Goal: Task Accomplishment & Management: Manage account settings

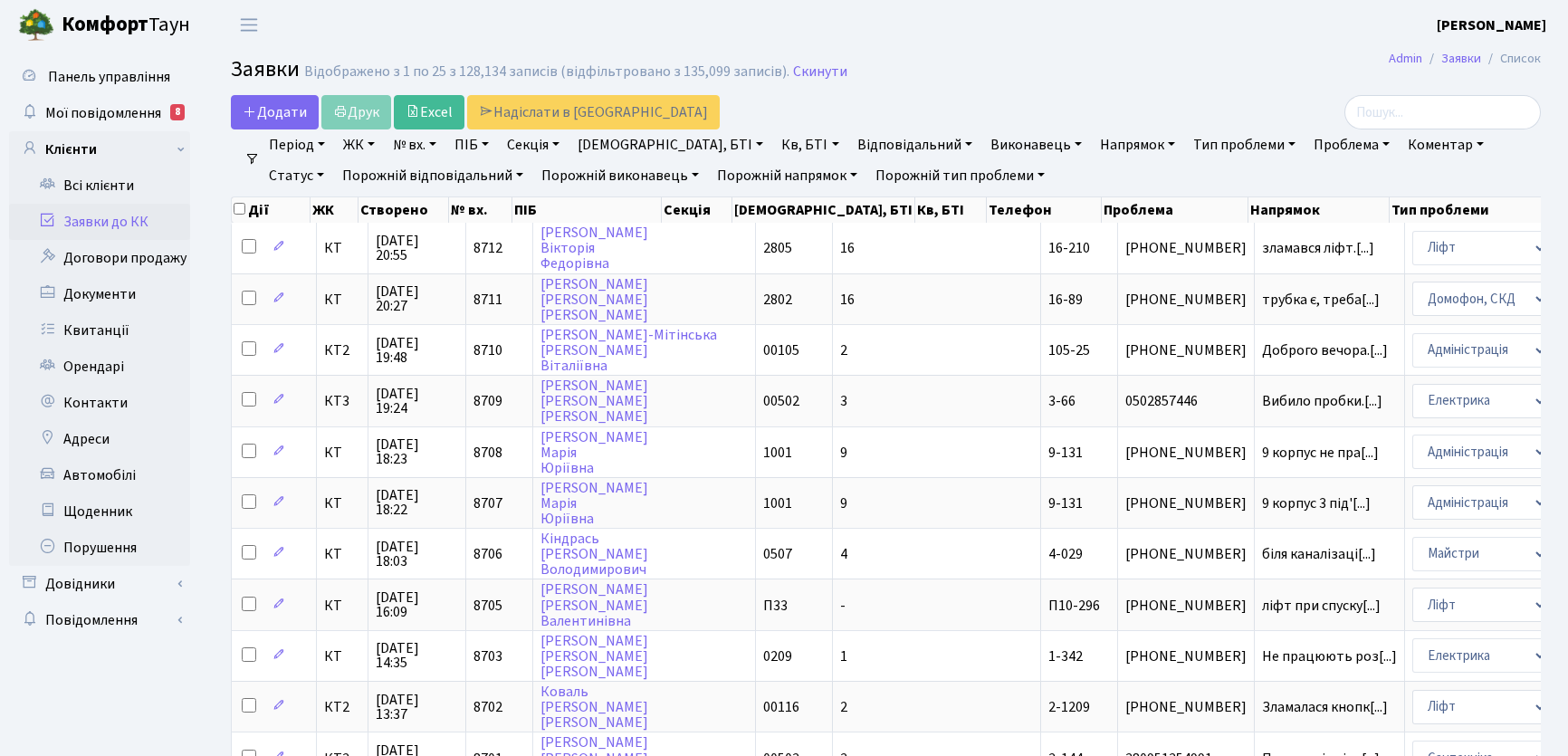
select select "25"
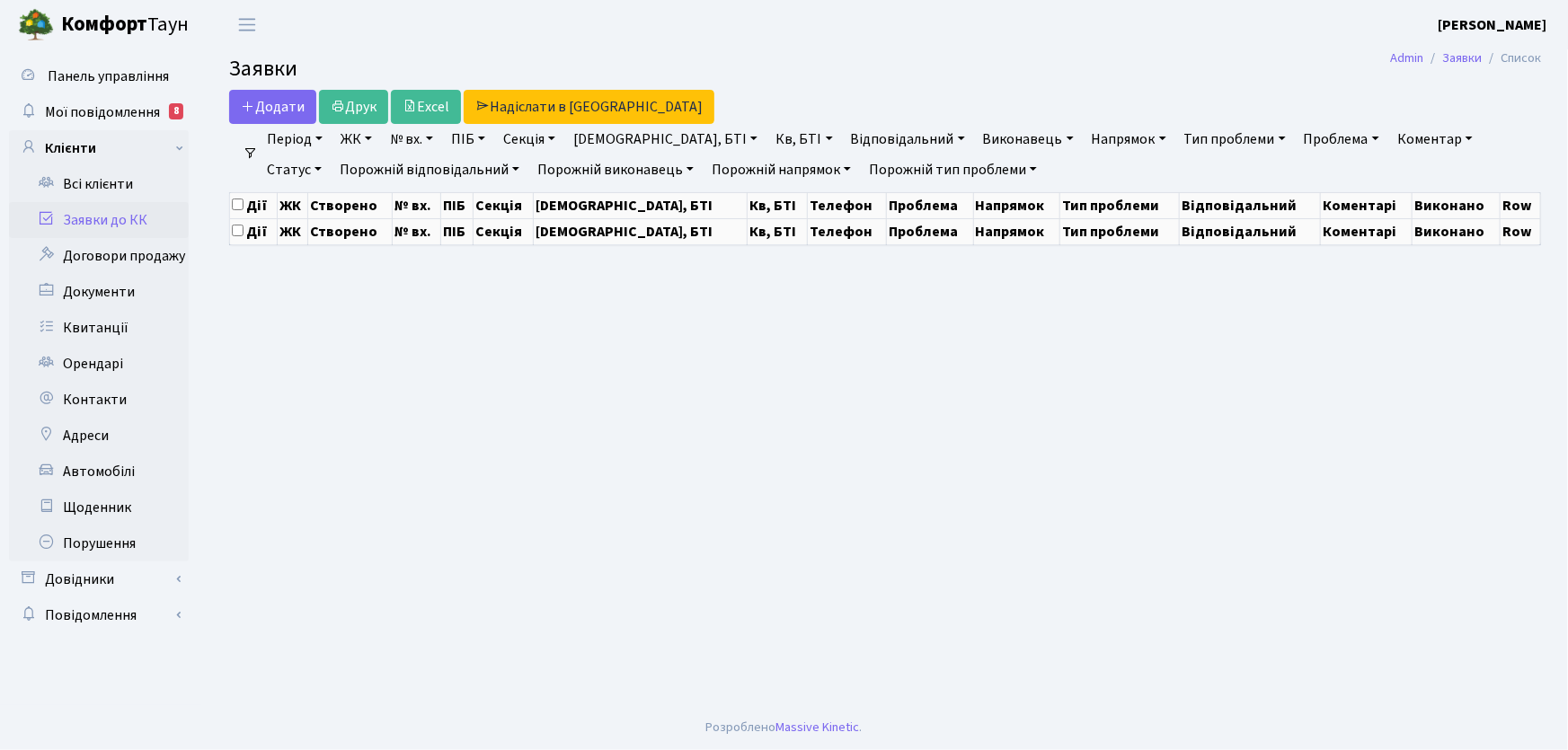
select select "25"
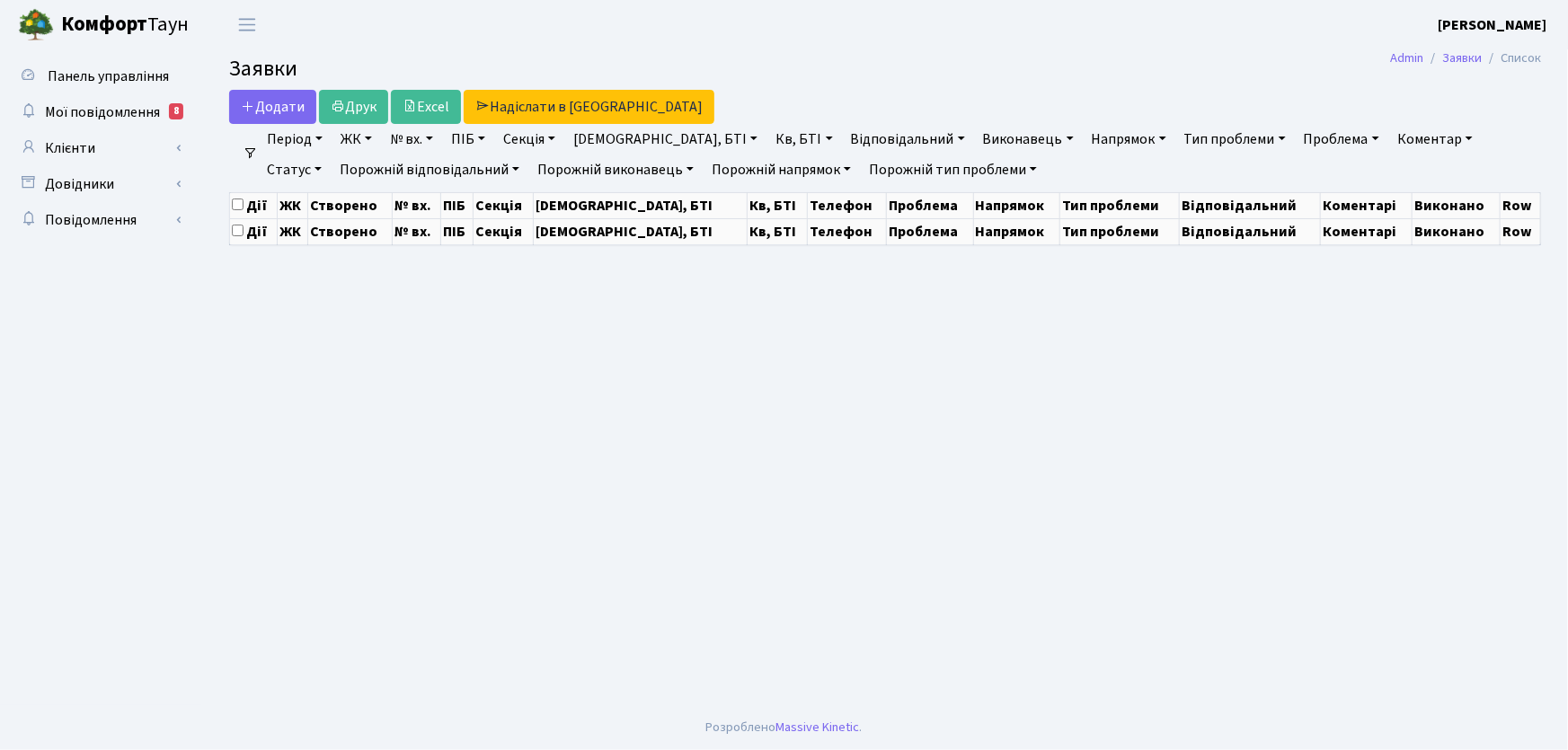
select select "25"
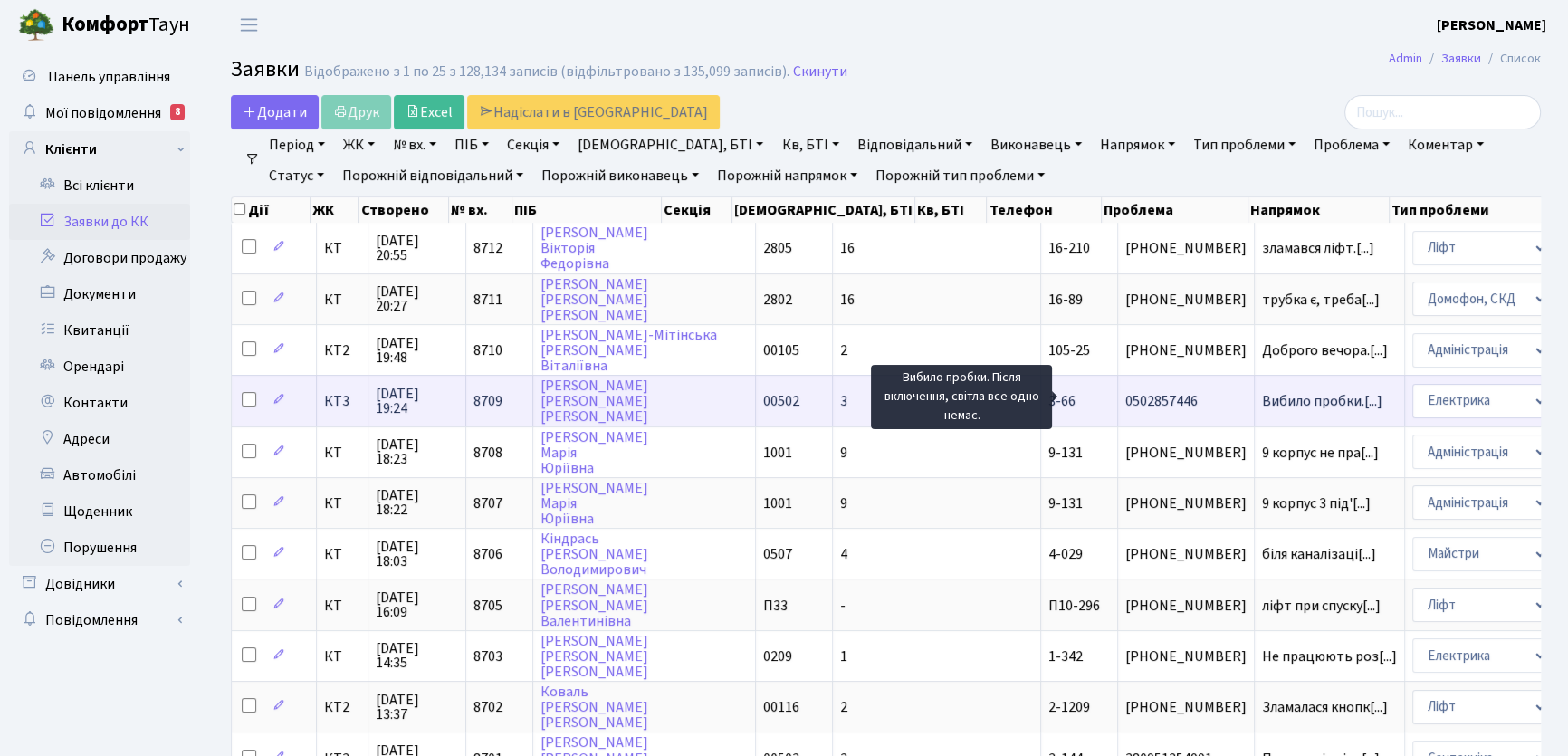
click at [1262, 397] on span "Вибило пробки.[...]" at bounding box center [1322, 400] width 120 height 20
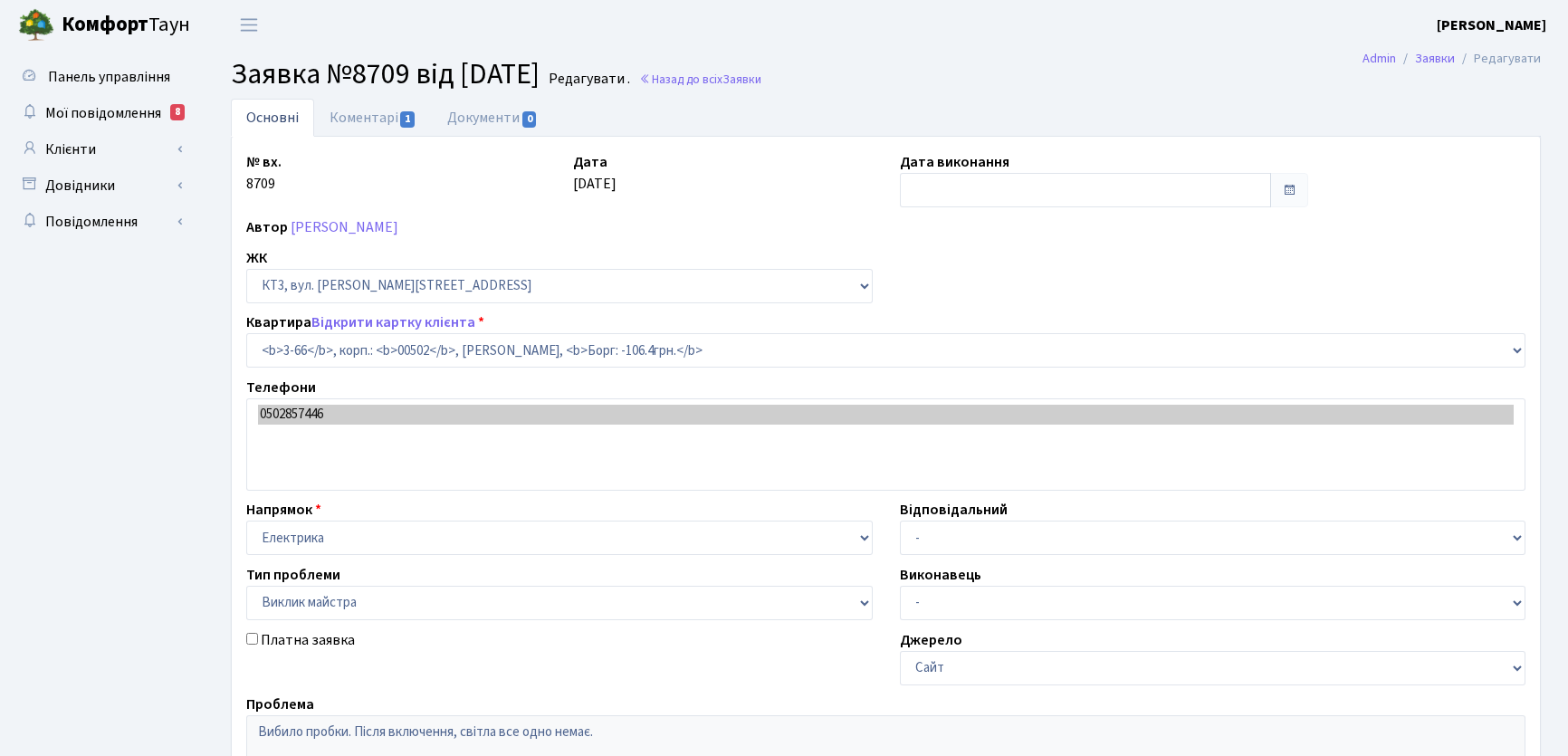
select select "16375"
select select "29"
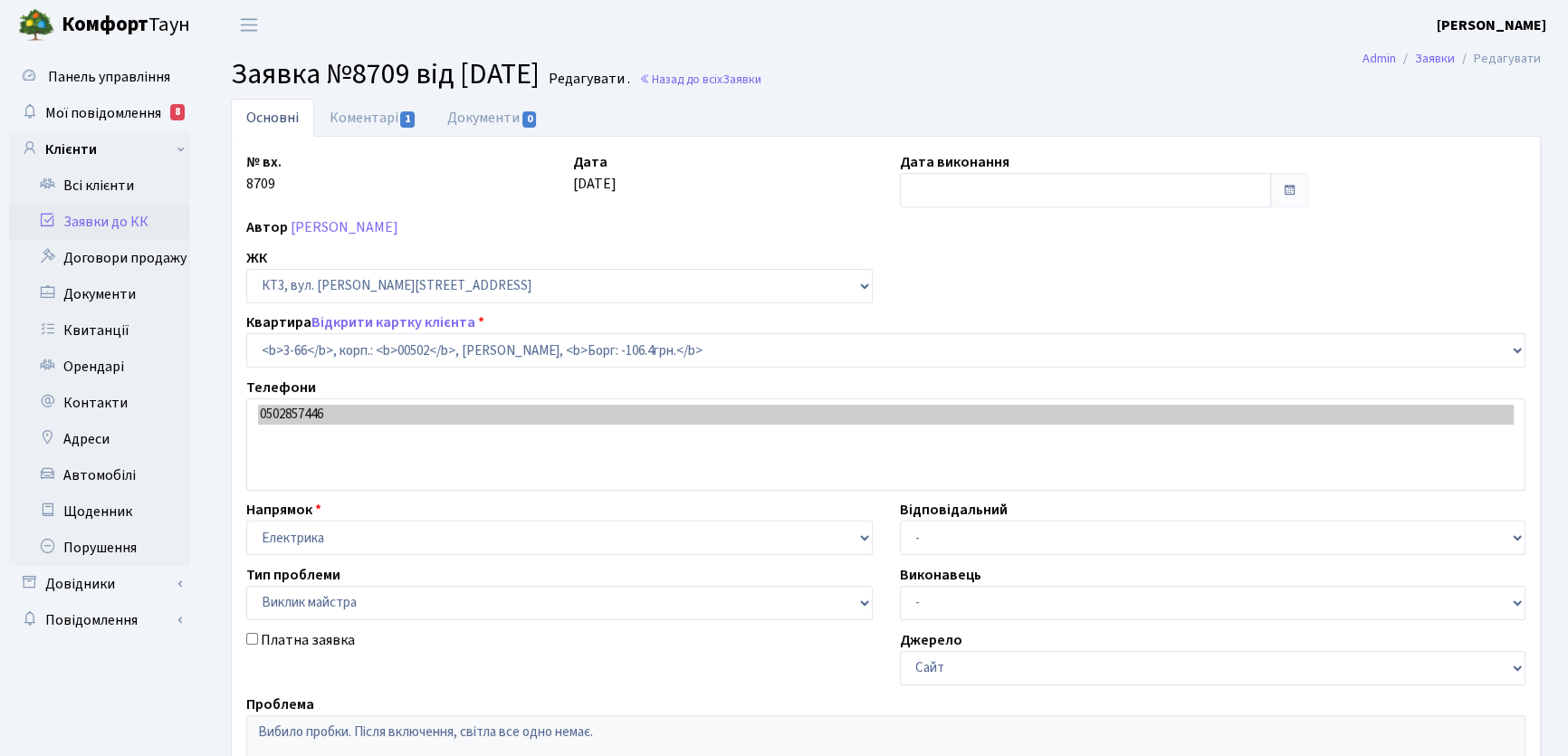
type input "[DATE]"
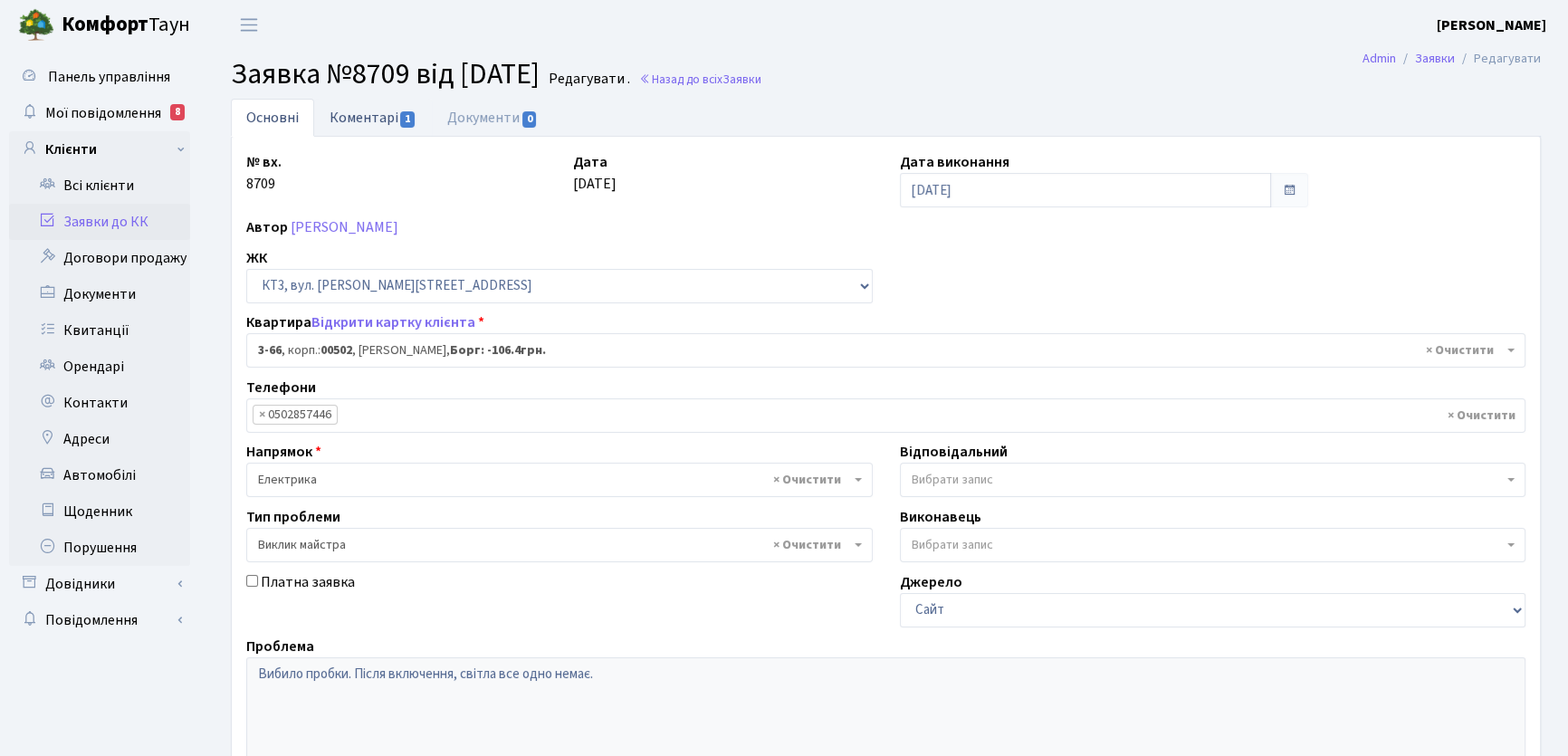
click at [387, 115] on link "Коментарі 1" at bounding box center [373, 116] width 117 height 37
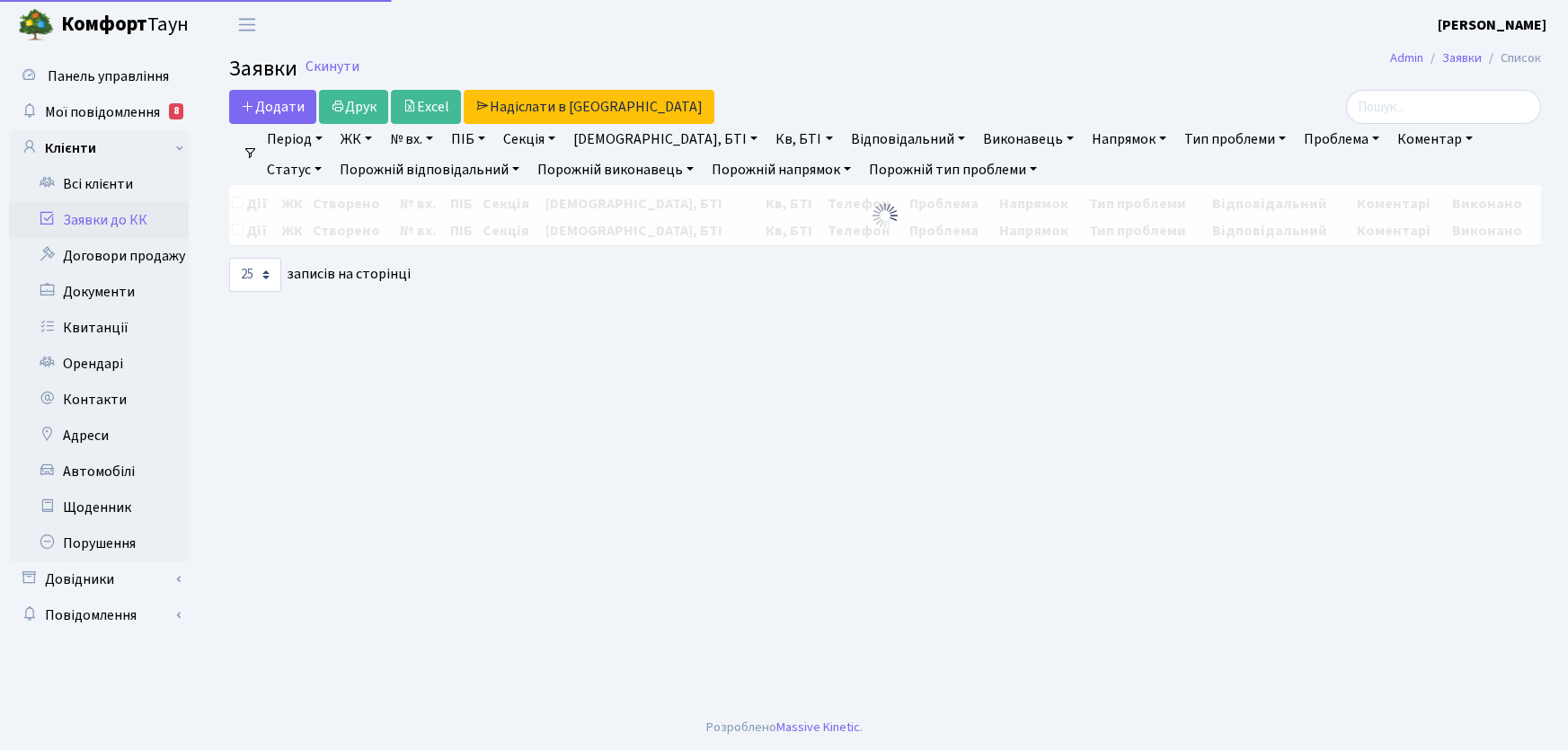
select select "25"
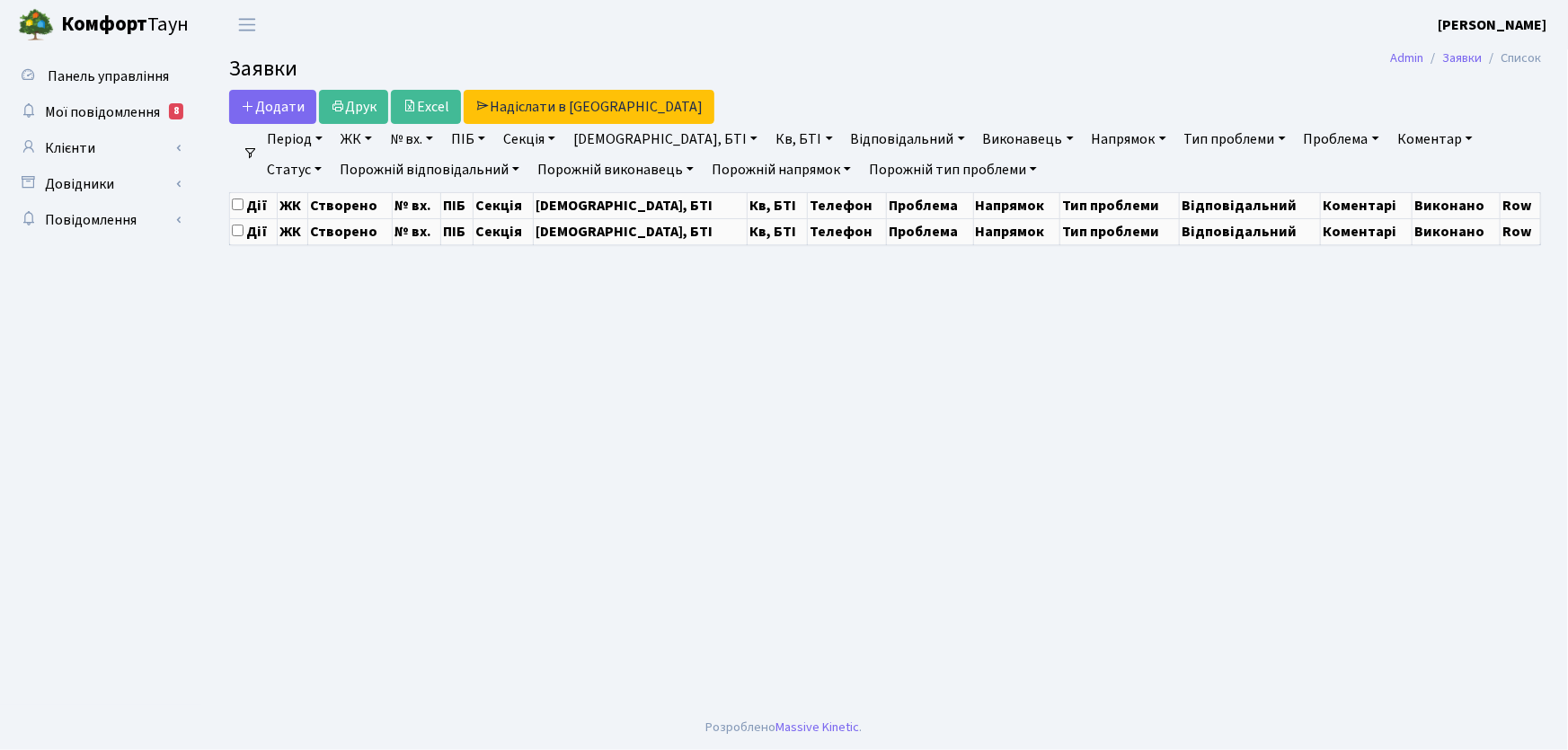
select select "25"
